Goal: Task Accomplishment & Management: Manage account settings

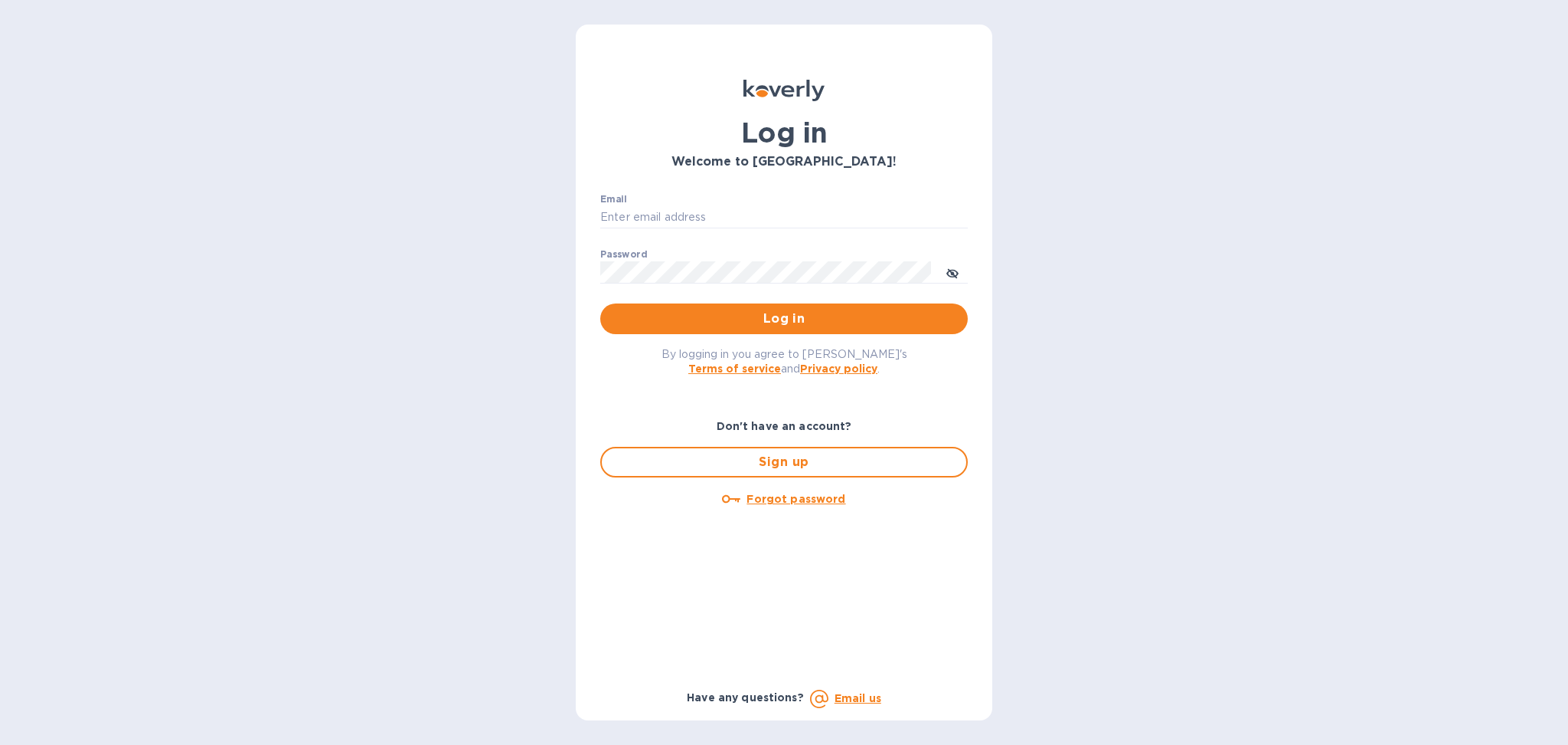
click at [686, 202] on div "Email ​" at bounding box center [784, 222] width 367 height 55
click at [686, 226] on input "Email" at bounding box center [784, 218] width 367 height 23
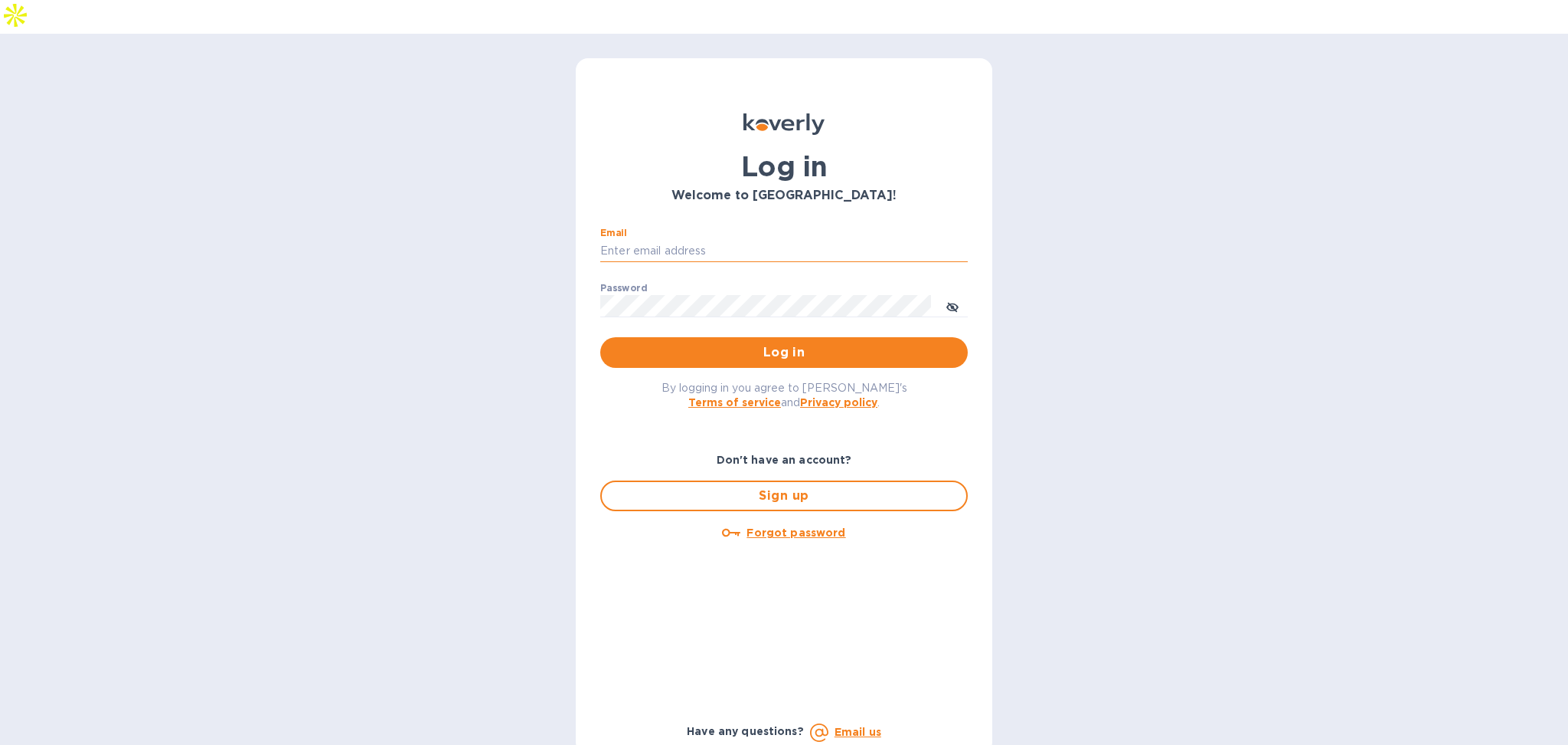
type input "[PERSON_NAME][EMAIL_ADDRESS][DOMAIN_NAME]"
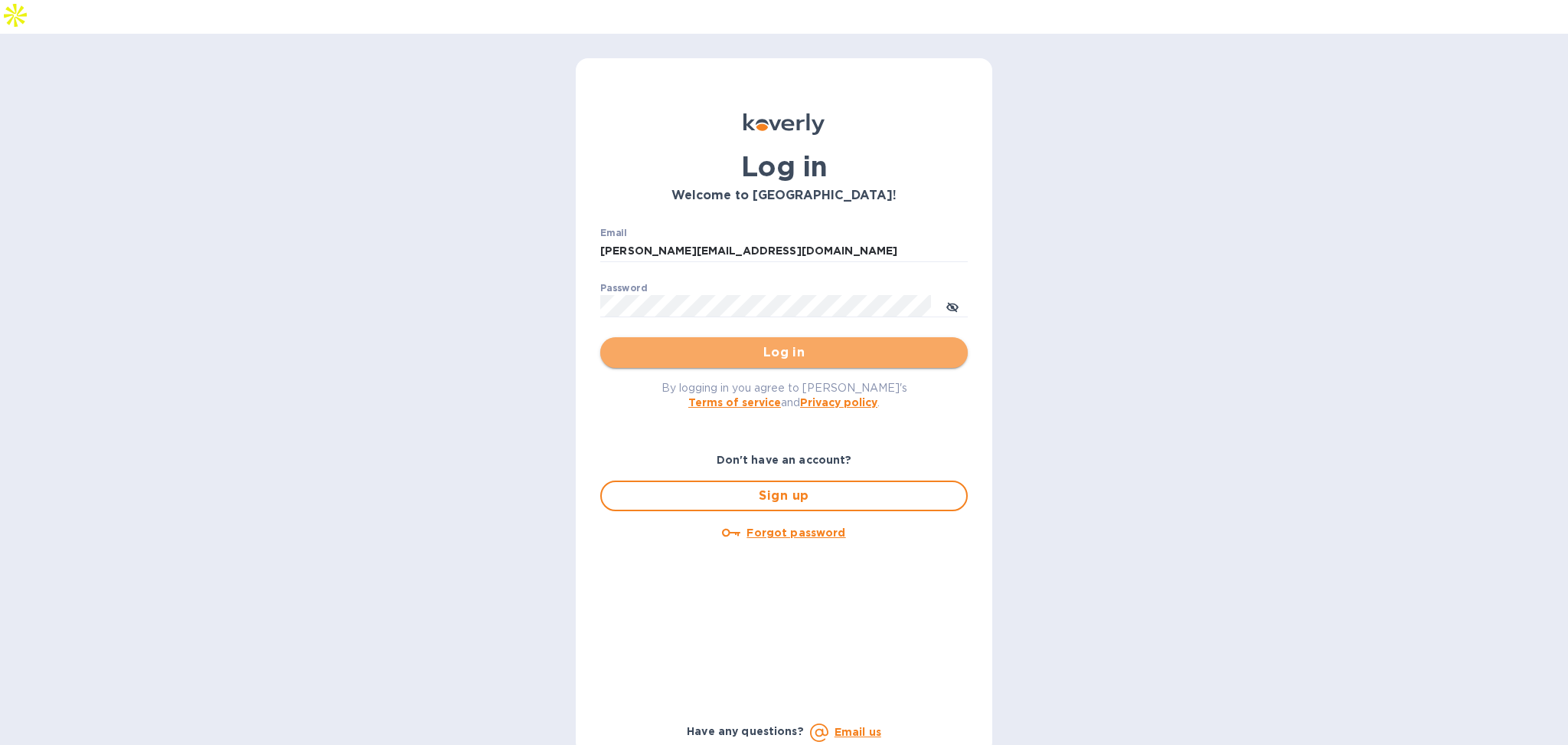
click at [709, 337] on button "Log in" at bounding box center [784, 352] width 367 height 30
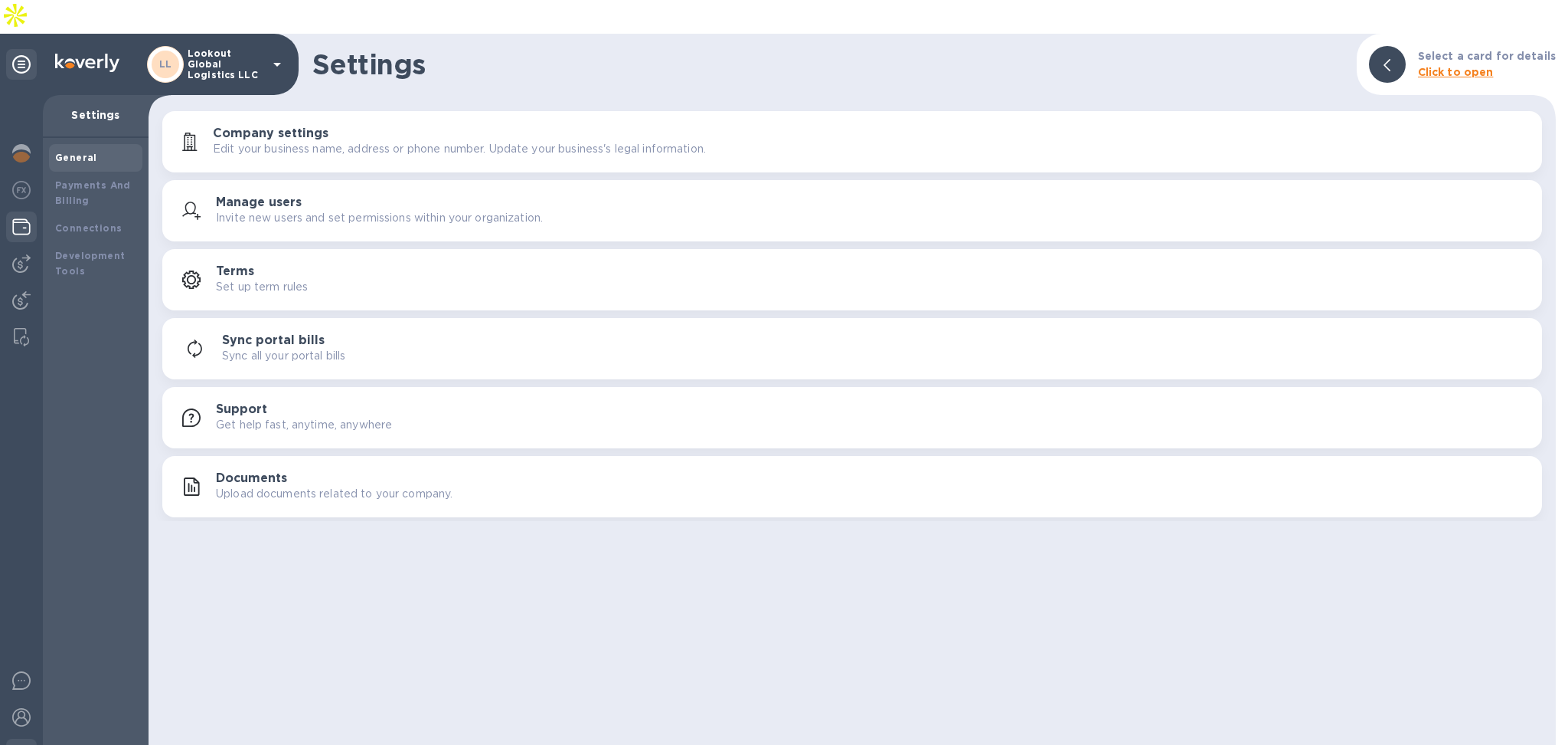
click at [25, 218] on img at bounding box center [21, 226] width 18 height 18
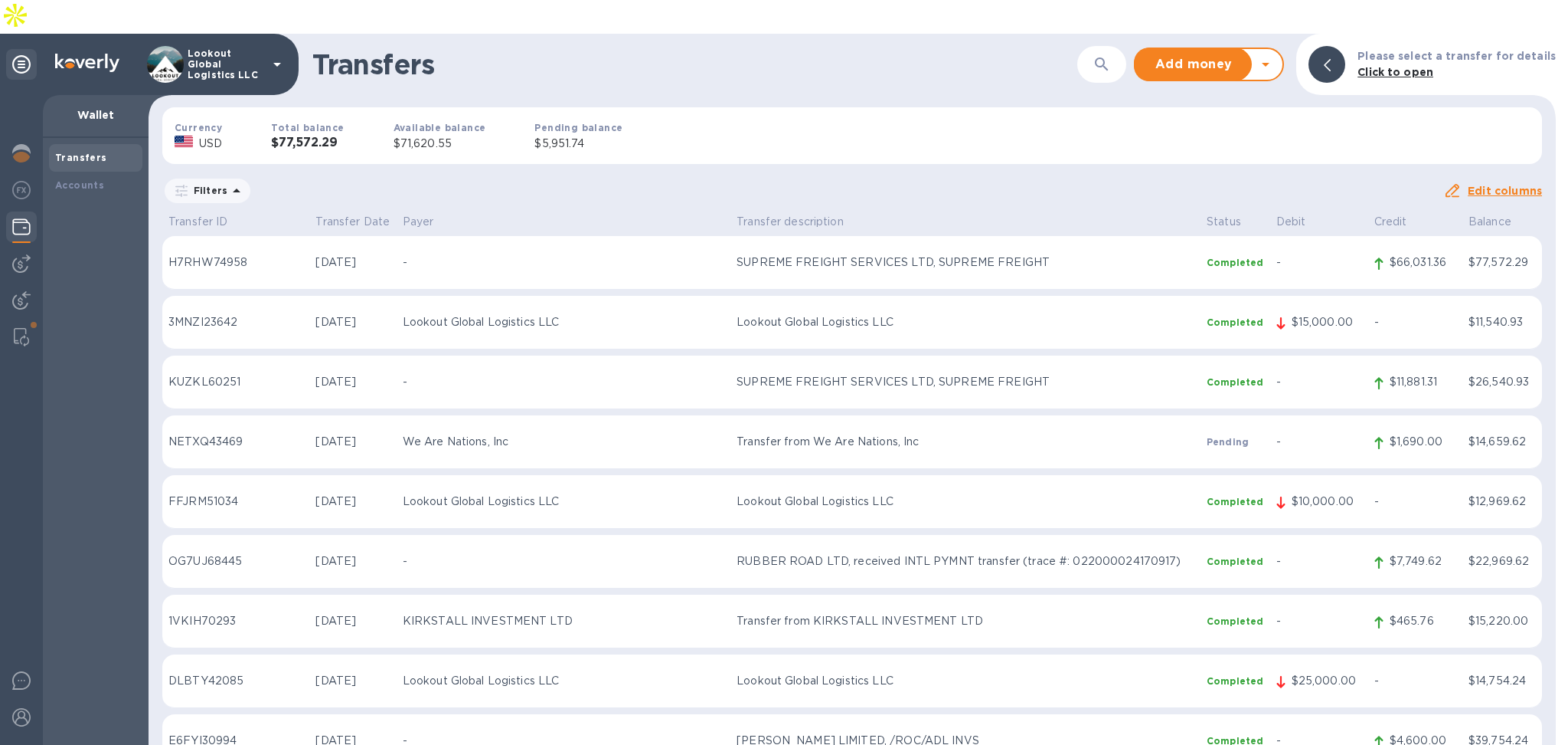
click at [1275, 55] on icon at bounding box center [1265, 64] width 18 height 18
click at [1218, 129] on b "Withdraw money" at bounding box center [1210, 135] width 99 height 12
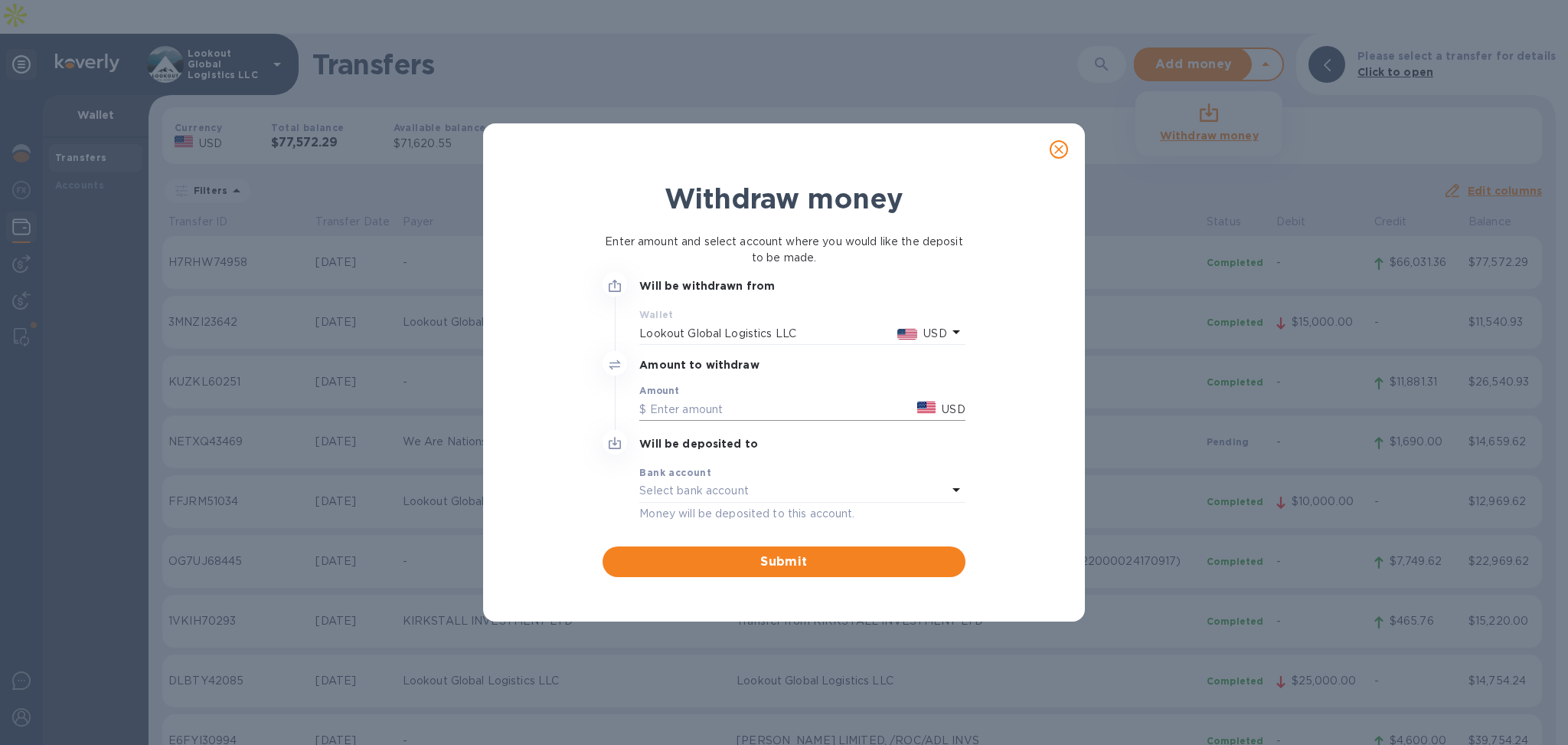
click at [699, 407] on input "text" at bounding box center [775, 409] width 272 height 23
click at [735, 468] on div "Bank account" at bounding box center [802, 472] width 325 height 16
click at [809, 484] on div "Select bank account" at bounding box center [792, 491] width 307 height 22
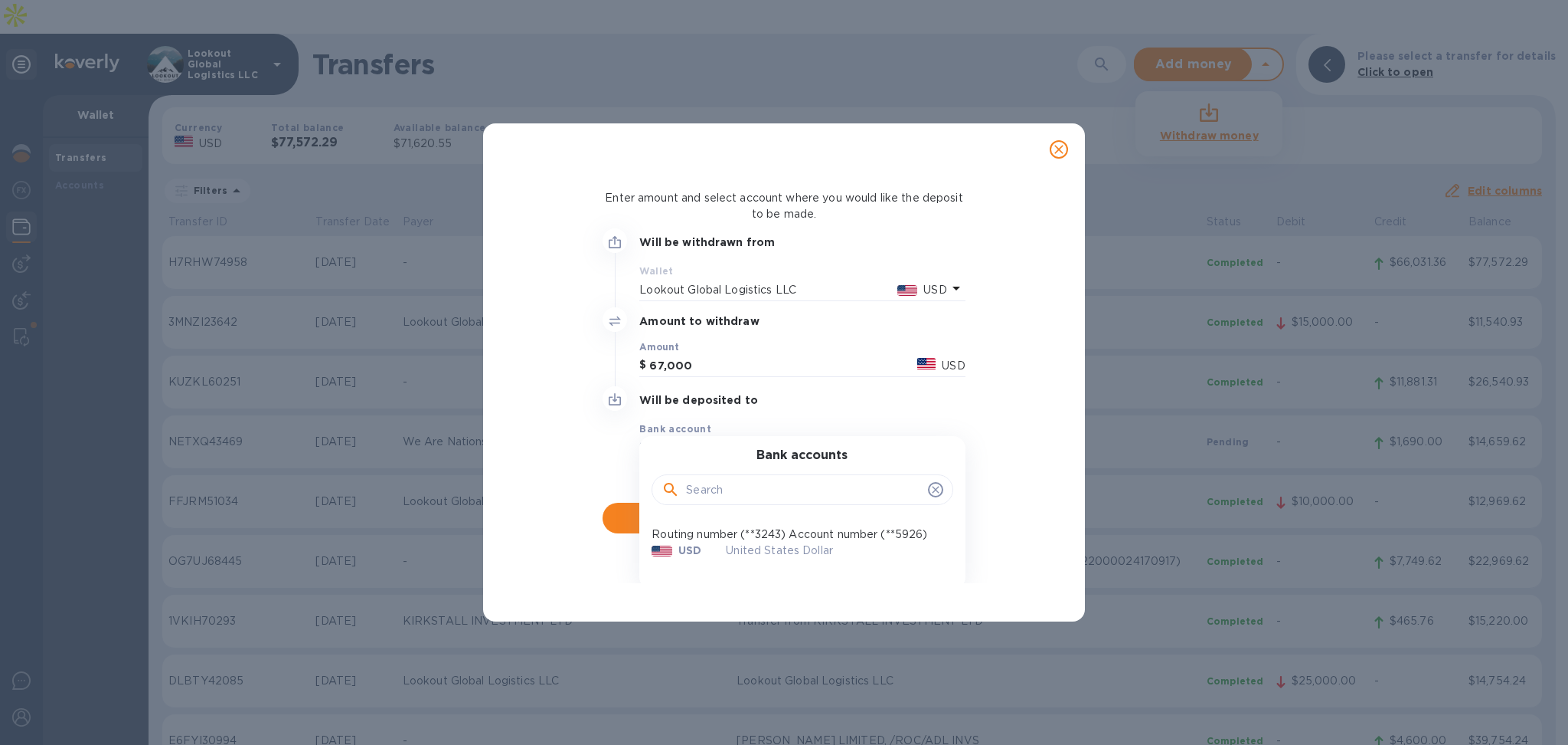
scroll to position [65, 0]
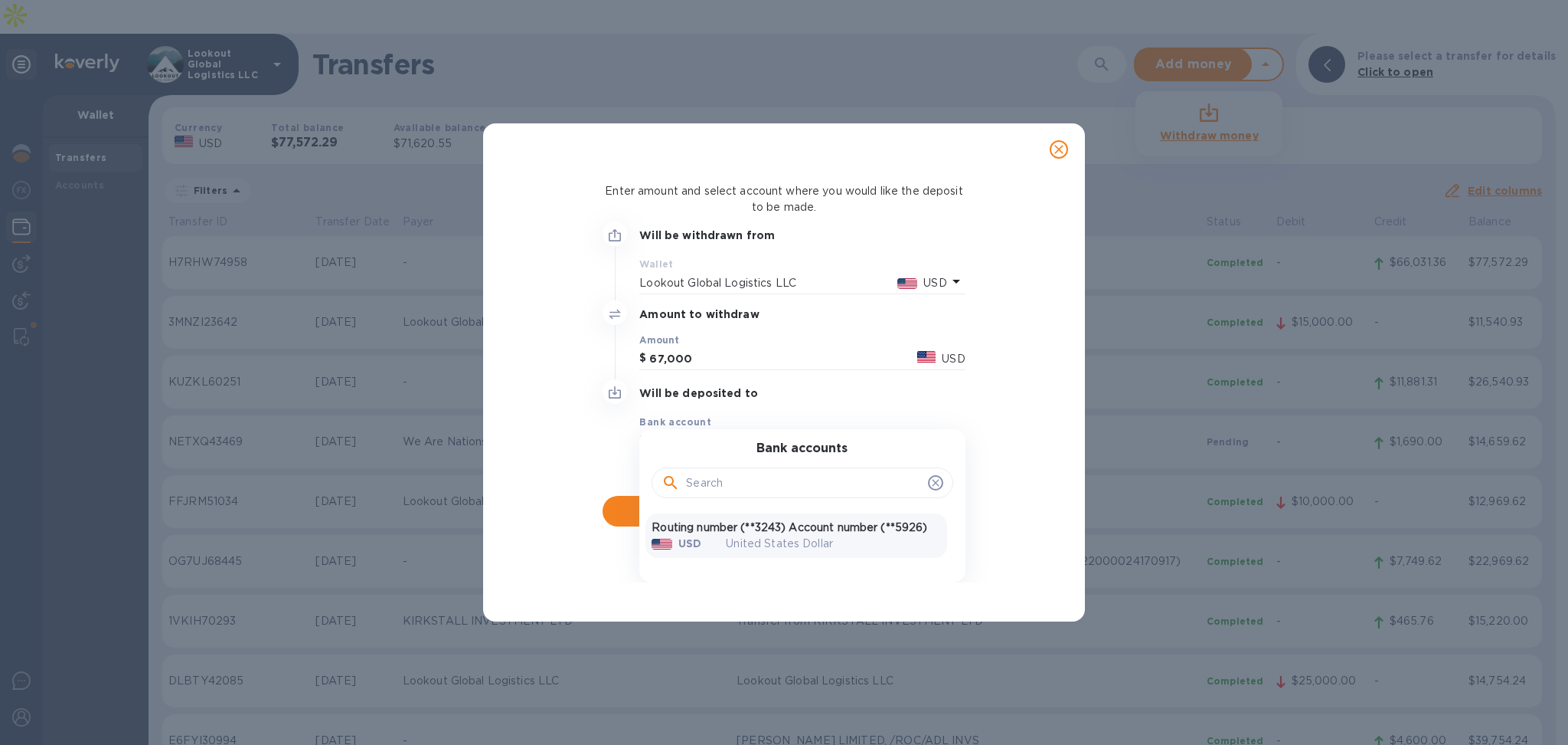
click at [752, 520] on p "Routing number (**3243) Account number (**5926)" at bounding box center [796, 527] width 289 height 16
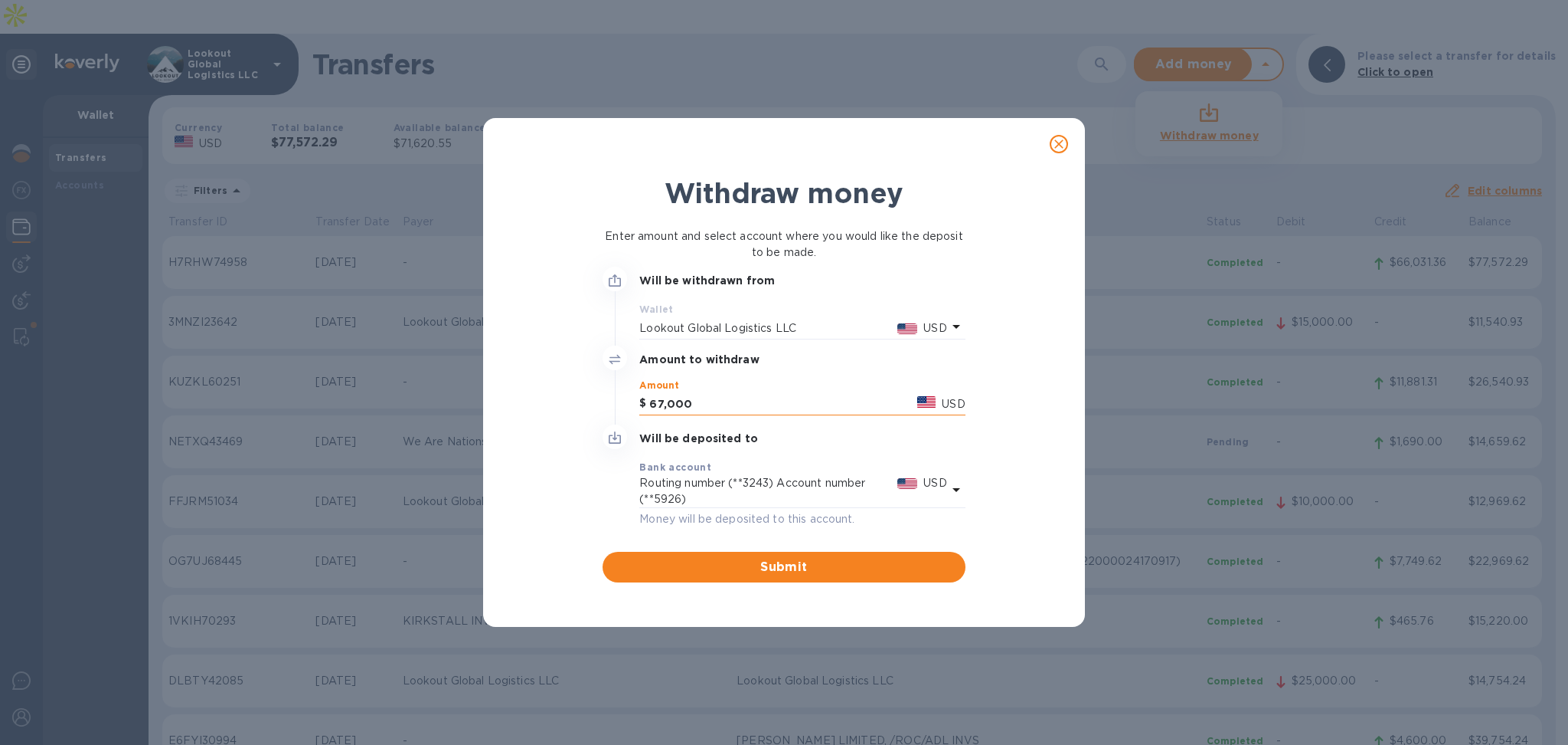
click at [663, 399] on input "67,000" at bounding box center [780, 403] width 261 height 23
type input "65,000"
click at [1014, 419] on div "Withdraw money Enter amount and select account where you would like the deposit…" at bounding box center [784, 379] width 577 height 418
click at [763, 568] on span "Submit" at bounding box center [784, 566] width 338 height 18
